Goal: Information Seeking & Learning: Learn about a topic

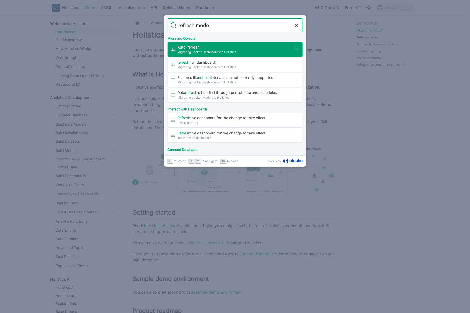
type input "refresh model"
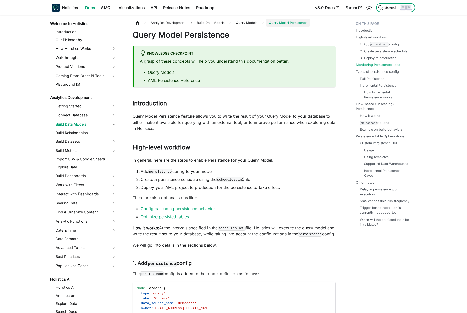
scroll to position [628, 0]
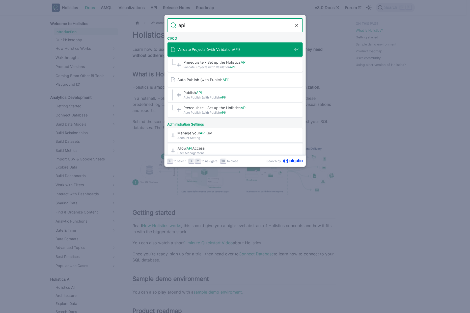
type input "api"
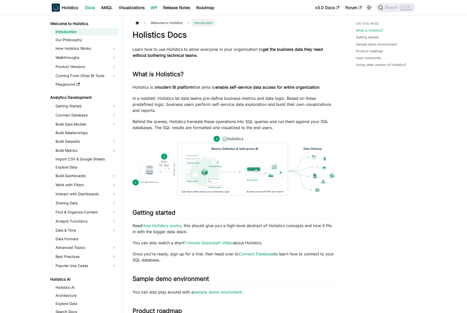
click at [154, 6] on link "API" at bounding box center [154, 8] width 12 height 8
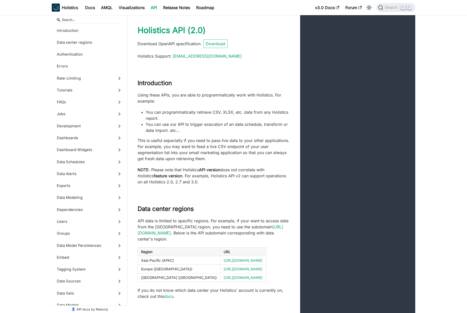
click at [174, 146] on p "This is useful especially if you need to pass live data to your other applicati…" at bounding box center [213, 149] width 152 height 24
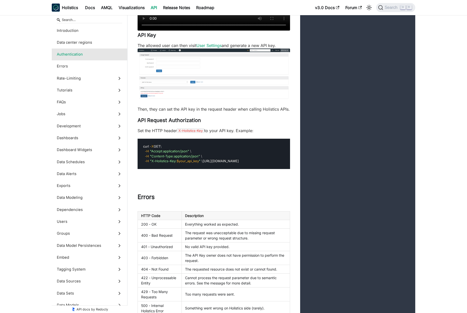
scroll to position [420, 0]
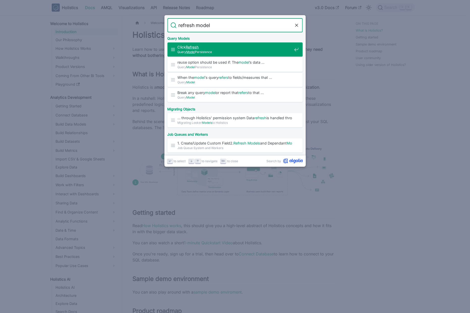
type input "refresh model\"
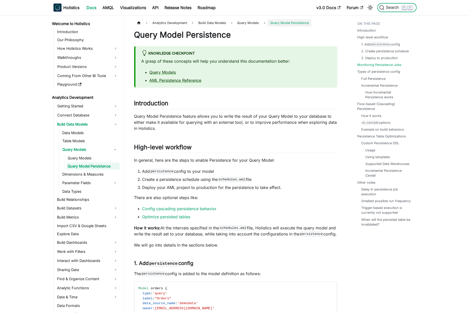
scroll to position [628, 0]
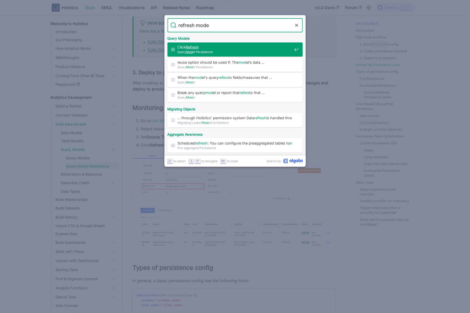
type input "refresh model"
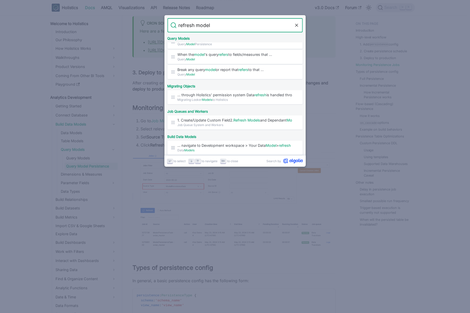
scroll to position [38, 0]
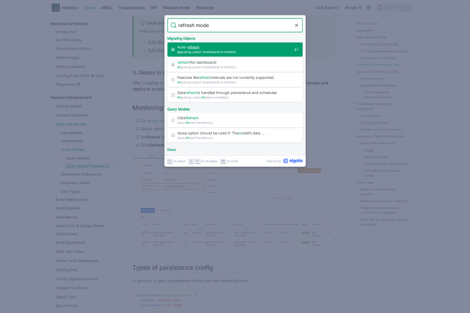
type input "refresh model"
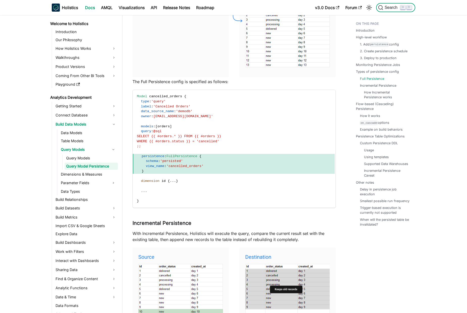
scroll to position [1241, 0]
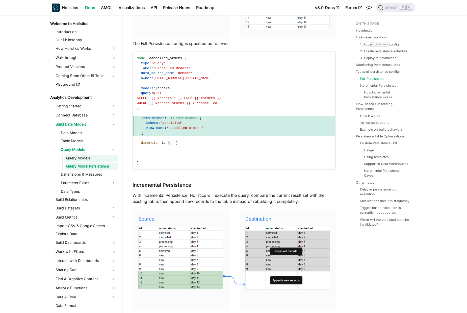
click at [78, 157] on link "Query Models" at bounding box center [91, 157] width 53 height 7
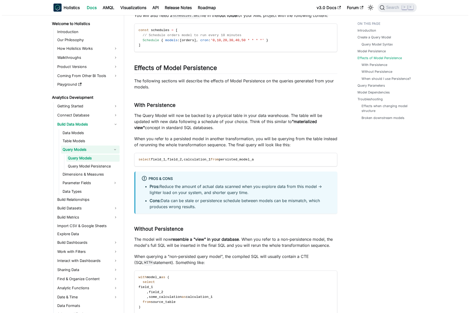
scroll to position [993, 0]
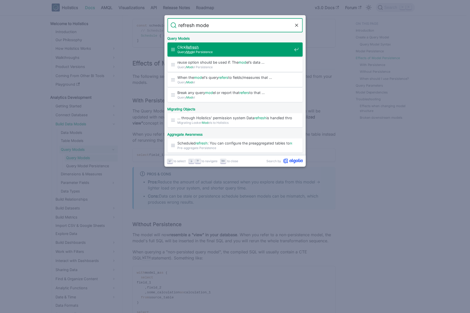
type input "refresh model"
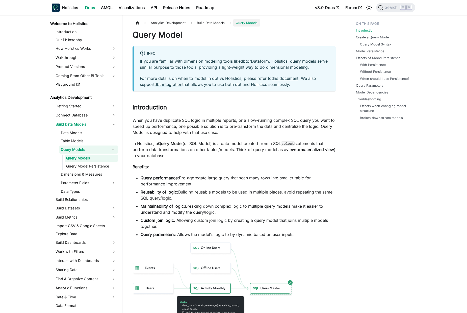
click at [177, 133] on p "When you have duplicate SQL logic in multiple reports, or a slow-running comple…" at bounding box center [233, 126] width 203 height 18
